Goal: Transaction & Acquisition: Purchase product/service

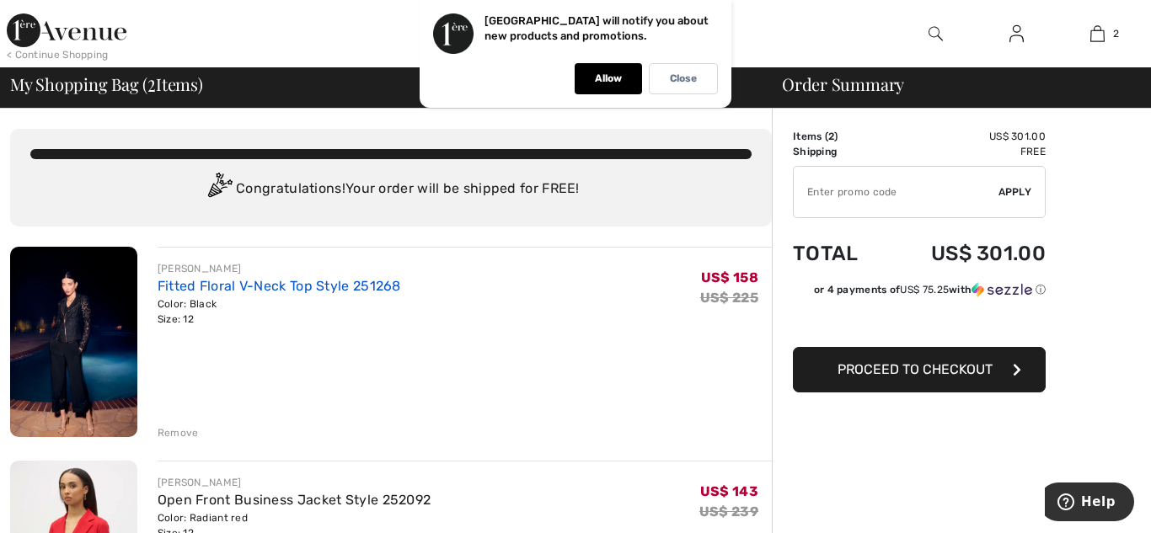
click at [223, 287] on link "Fitted Floral V-Neck Top Style 251268" at bounding box center [279, 286] width 243 height 16
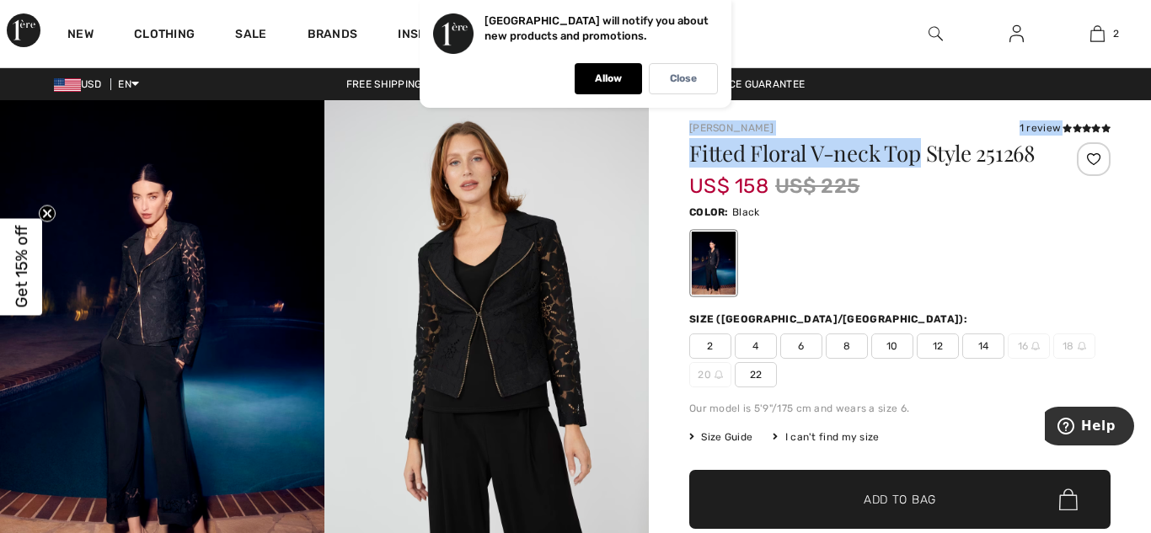
drag, startPoint x: 681, startPoint y: 126, endPoint x: 924, endPoint y: 154, distance: 245.2
copy div "[PERSON_NAME] 1 review 1 review Fitted Floral V-neck Top"
